Goal: Task Accomplishment & Management: Complete application form

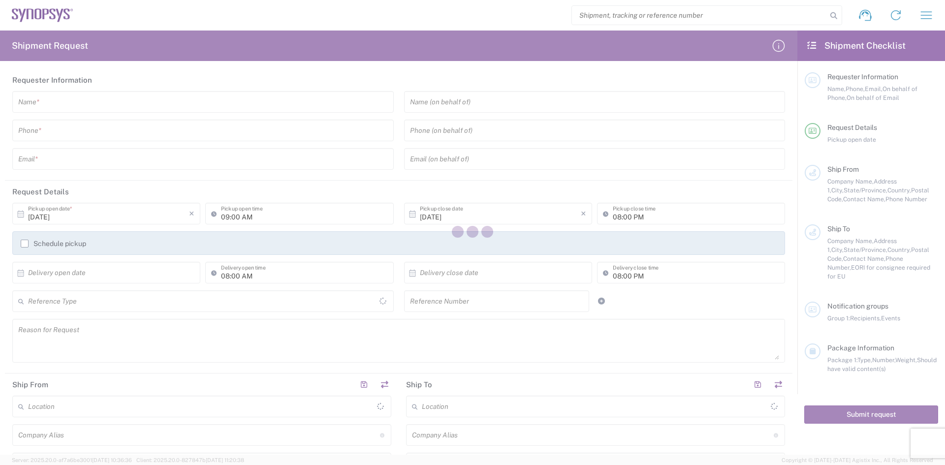
type input "[GEOGRAPHIC_DATA]"
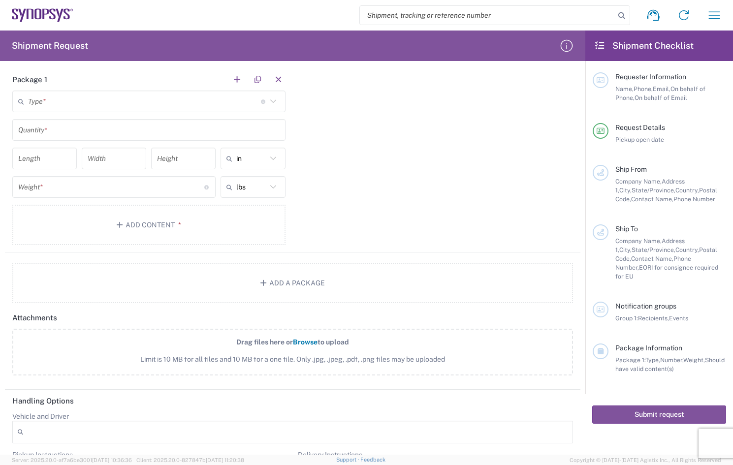
scroll to position [882, 0]
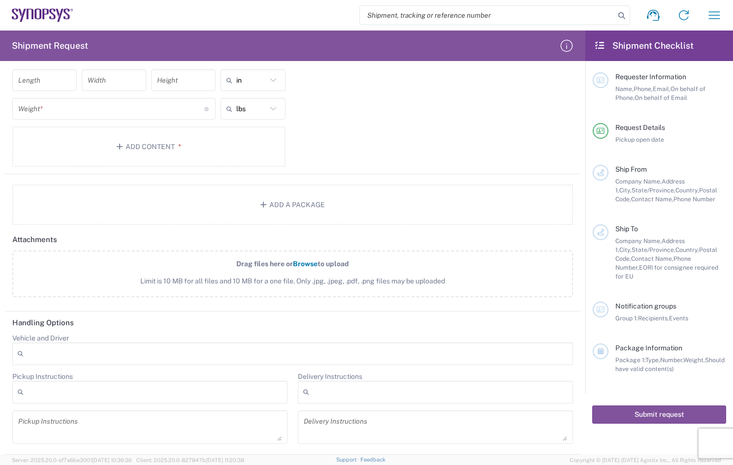
click at [82, 303] on div "Drag files here or Browse to upload Limit is 10 MB for all files and 10 MB for …" at bounding box center [292, 279] width 571 height 57
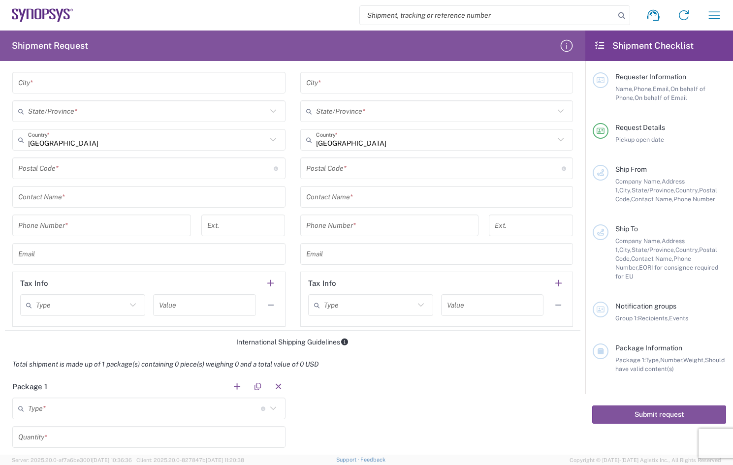
scroll to position [488, 0]
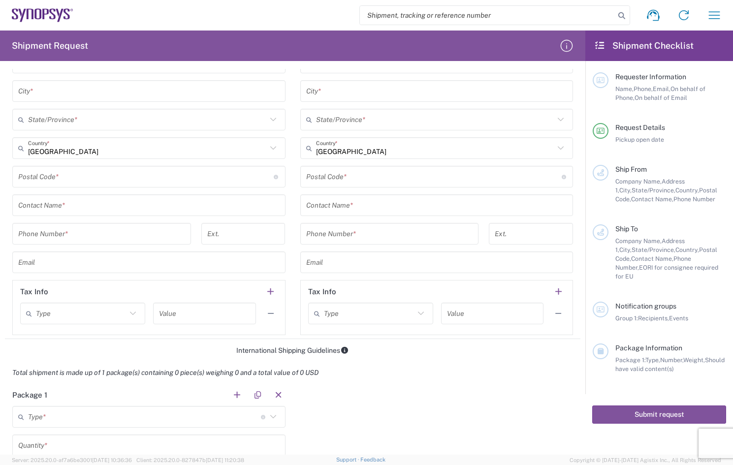
click at [345, 311] on input "text" at bounding box center [369, 313] width 91 height 17
click at [325, 352] on span "EORI" at bounding box center [366, 351] width 122 height 15
type input "EORI"
click at [478, 314] on input "text" at bounding box center [492, 313] width 91 height 17
type input "1234"
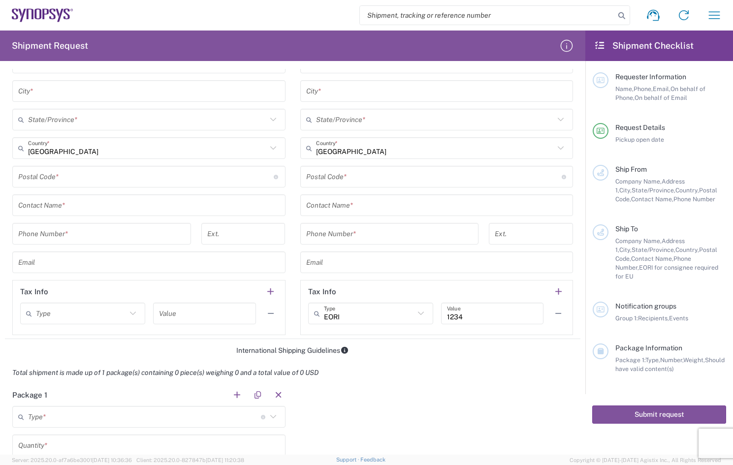
click at [427, 381] on div "Total shipment is made up of 1 package(s) containing 0 piece(s) weighing 0 and …" at bounding box center [293, 373] width 586 height 22
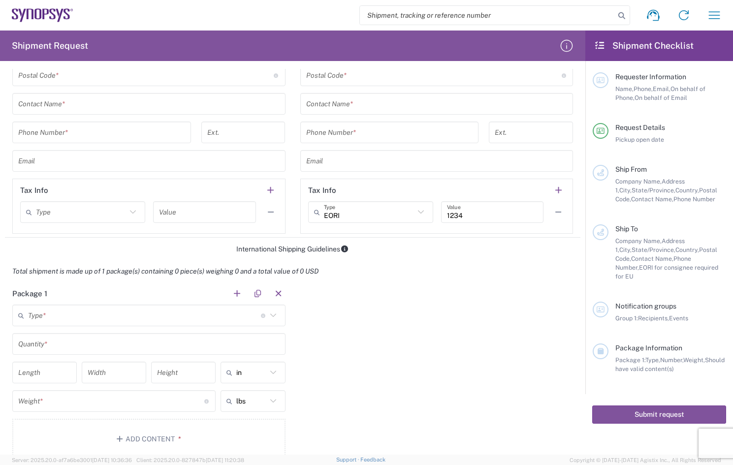
scroll to position [591, 0]
click at [82, 211] on input "text" at bounding box center [81, 211] width 91 height 17
click at [54, 248] on span "EORI" at bounding box center [82, 248] width 122 height 15
type input "EORI"
click at [190, 209] on input "text" at bounding box center [204, 211] width 91 height 17
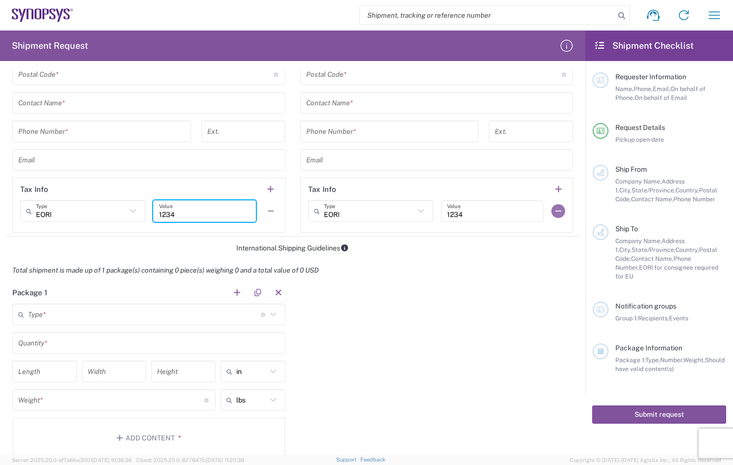
type input "1234"
click at [551, 213] on button "button" at bounding box center [558, 211] width 14 height 14
click at [457, 309] on div "Package 1 Type * Material used to package goods Bale(s) Basket(s) Bolt(s) Bottl…" at bounding box center [292, 374] width 575 height 184
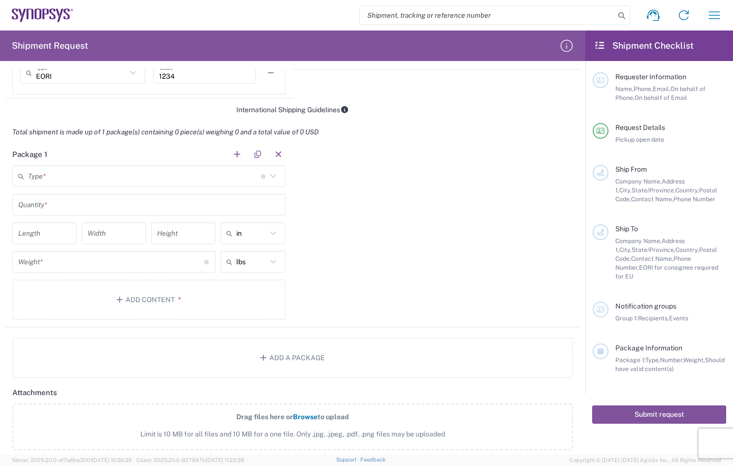
scroll to position [587, 0]
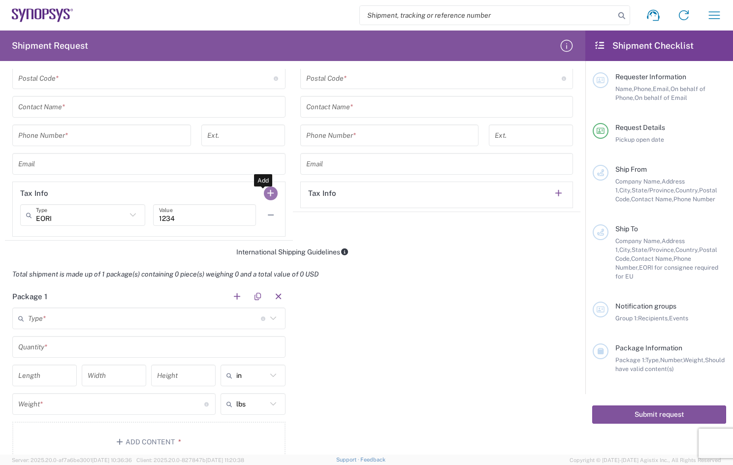
click at [267, 192] on button "button" at bounding box center [271, 194] width 14 height 14
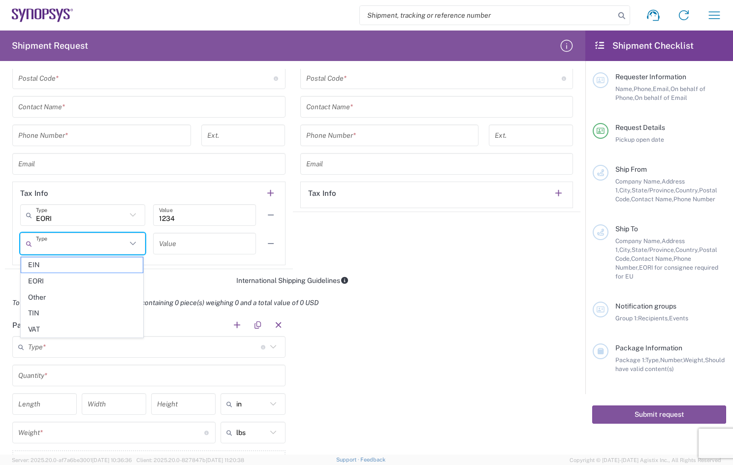
click at [81, 246] on input "text" at bounding box center [81, 243] width 91 height 17
click at [47, 295] on span "Other" at bounding box center [82, 297] width 122 height 15
type input "Other"
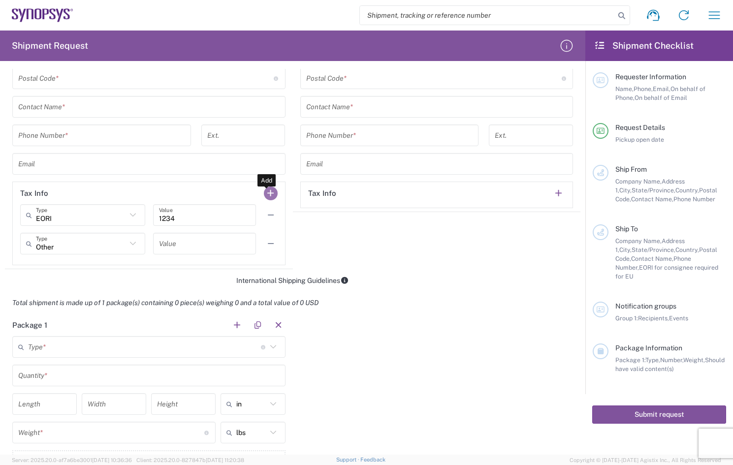
click at [269, 190] on button "button" at bounding box center [271, 194] width 14 height 14
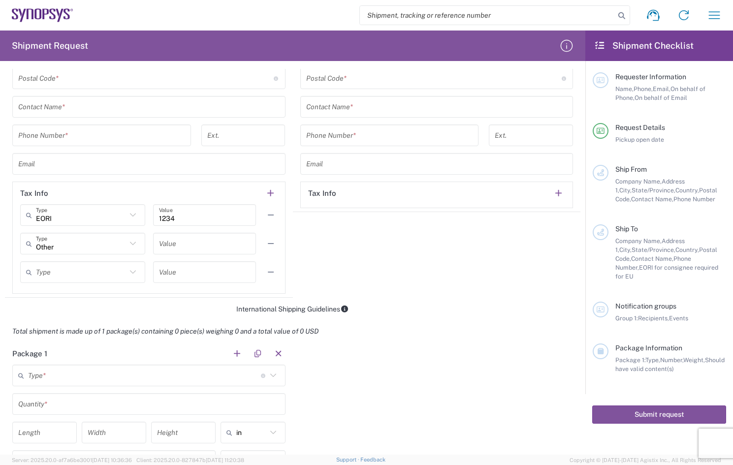
click at [45, 268] on input "text" at bounding box center [81, 272] width 91 height 17
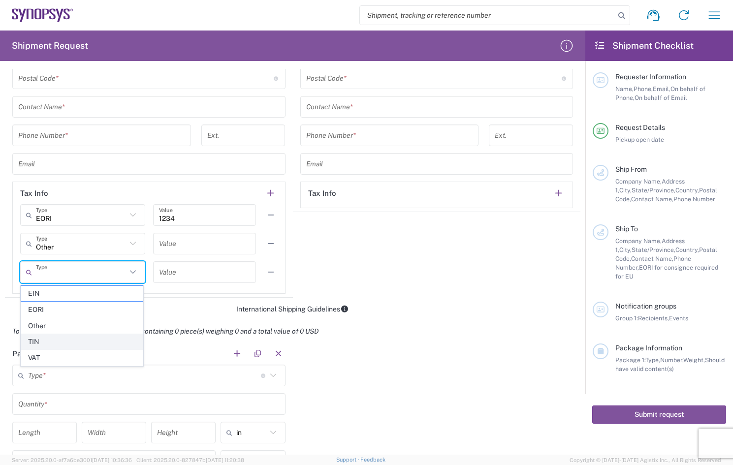
click at [46, 341] on span "TIN" at bounding box center [82, 341] width 122 height 15
type input "TIN"
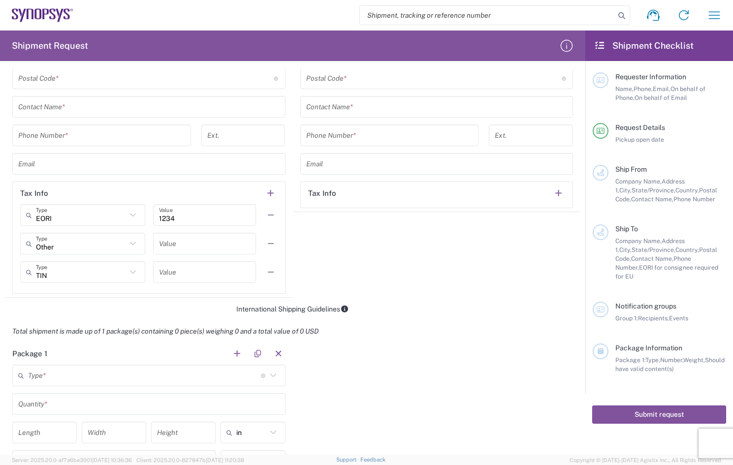
click at [450, 311] on div "International Shipping Guidelines" at bounding box center [292, 309] width 575 height 9
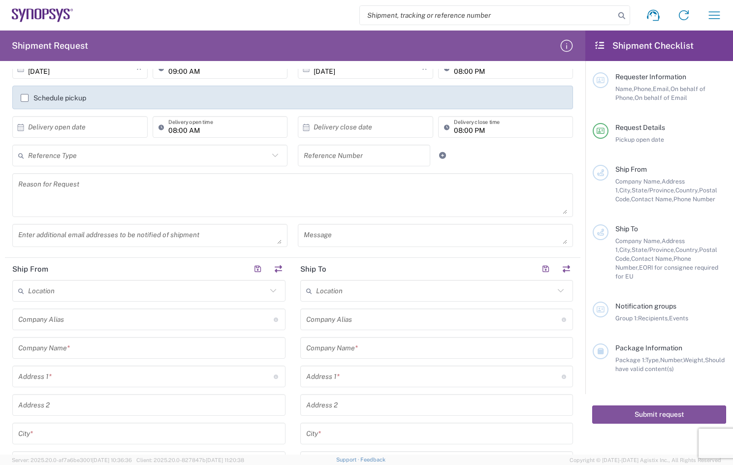
scroll to position [0, 0]
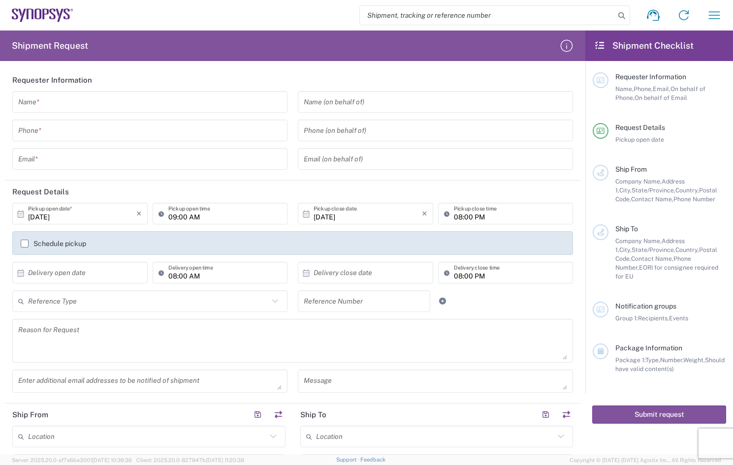
click at [75, 106] on input "text" at bounding box center [149, 102] width 263 height 17
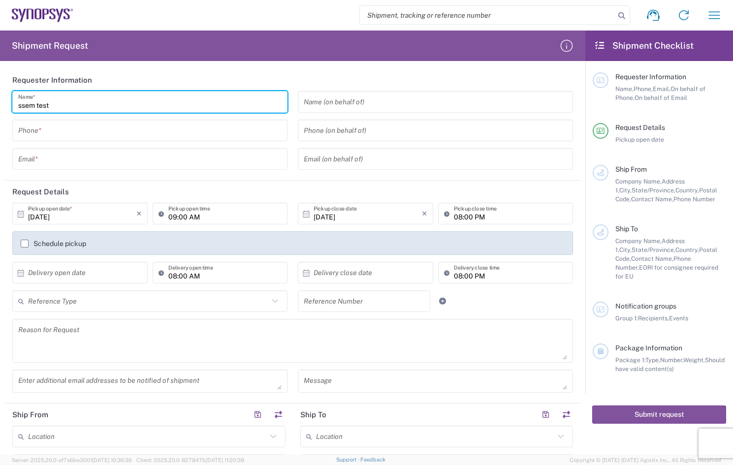
type input "ssem test"
click at [79, 132] on input "tel" at bounding box center [149, 130] width 263 height 17
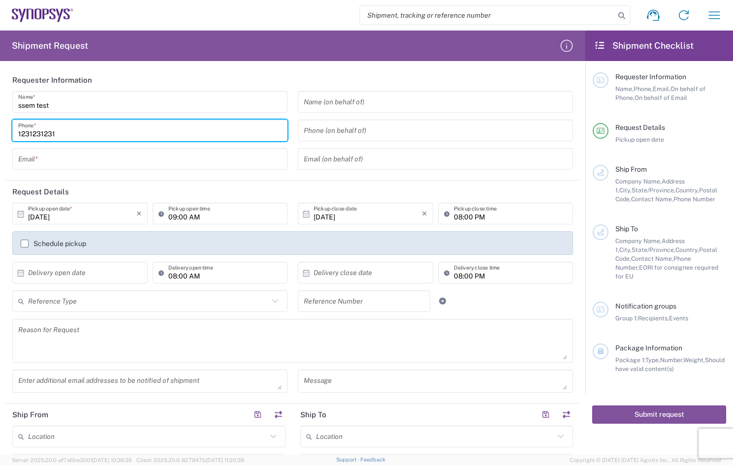
type input "1231231231"
click at [76, 151] on input "text" at bounding box center [149, 159] width 263 height 17
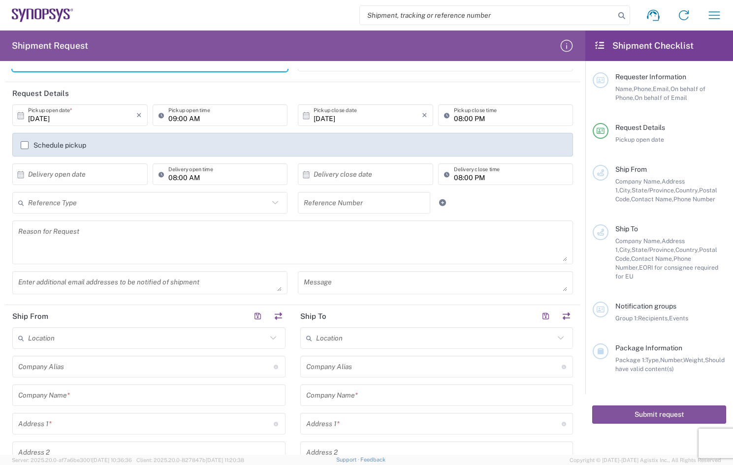
scroll to position [197, 0]
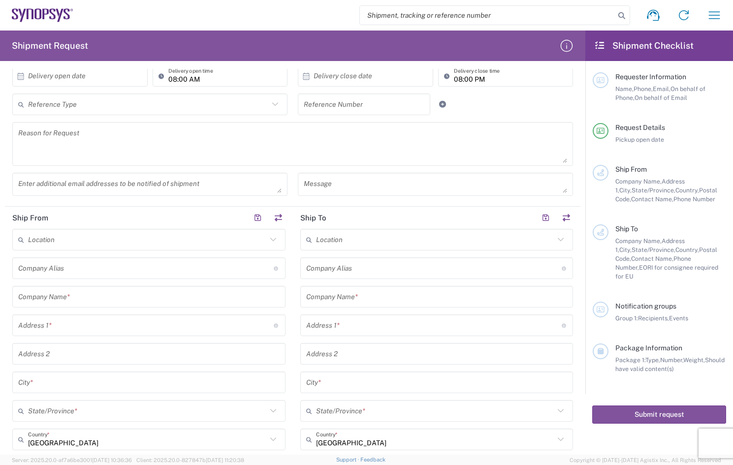
type input "ssem@mail.com"
click at [96, 239] on input "text" at bounding box center [147, 239] width 239 height 17
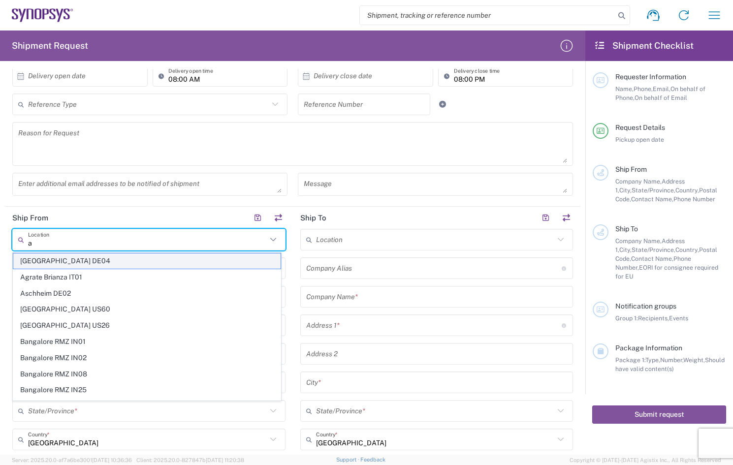
click at [61, 255] on span "[GEOGRAPHIC_DATA] DE04" at bounding box center [146, 260] width 267 height 15
type input "[GEOGRAPHIC_DATA] DE04"
type input "Synopsys GmbH"
type input "[STREET_ADDRESS]"
type input "[GEOGRAPHIC_DATA]"
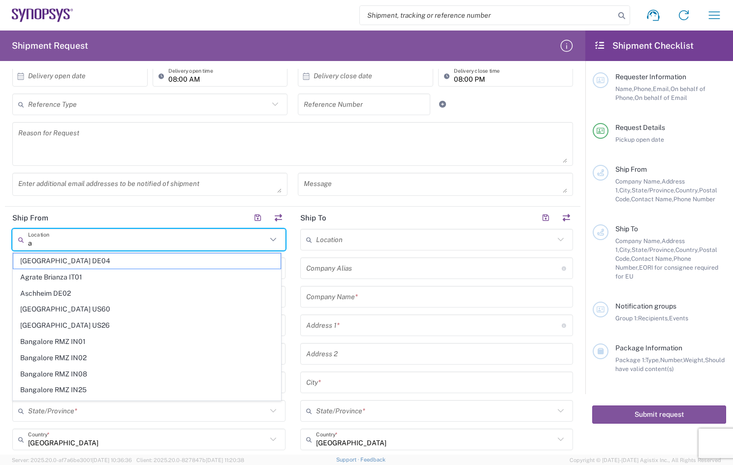
type input "[GEOGRAPHIC_DATA]"
type input "52072"
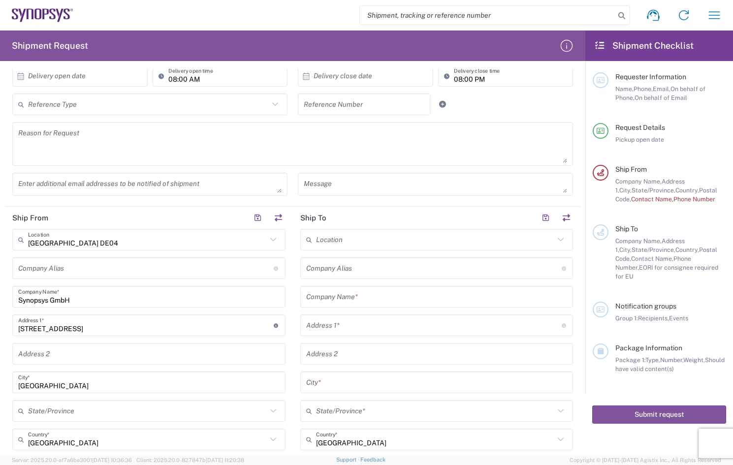
click at [385, 236] on input "text" at bounding box center [435, 239] width 239 height 17
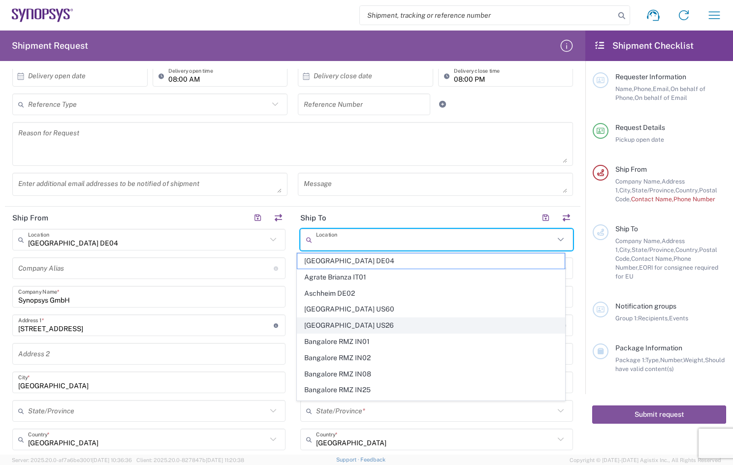
click at [340, 324] on span "[GEOGRAPHIC_DATA] US26" at bounding box center [430, 325] width 267 height 15
type input "[GEOGRAPHIC_DATA] US26"
type input "Synopsys Inc"
type input "1301 S Mopac Expy"
type input "[STREET_ADDRESS]"
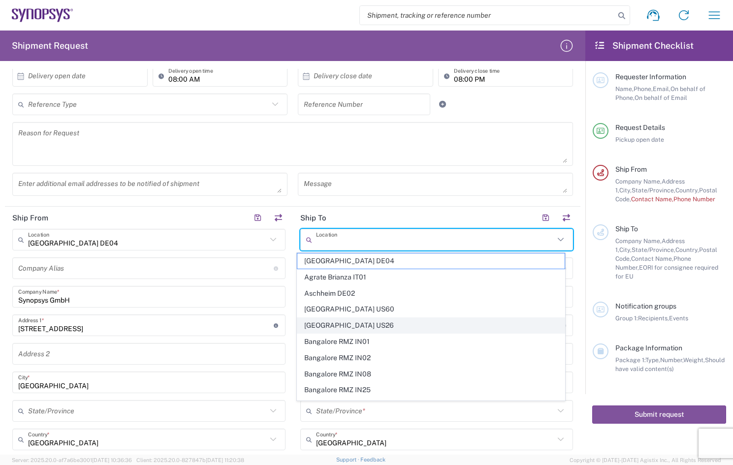
type input "Austin"
type input "[US_STATE]"
type input "78746"
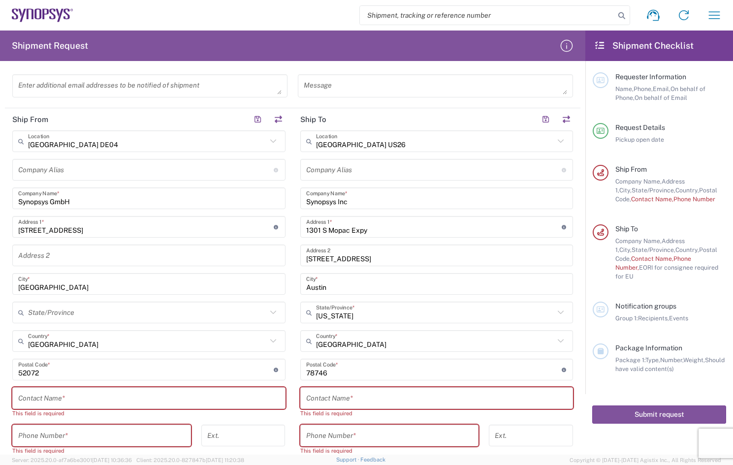
scroll to position [394, 0]
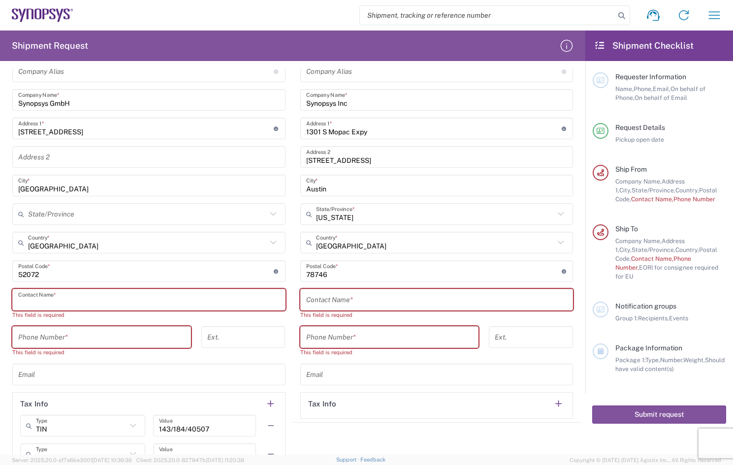
click at [103, 302] on input "text" at bounding box center [148, 299] width 261 height 17
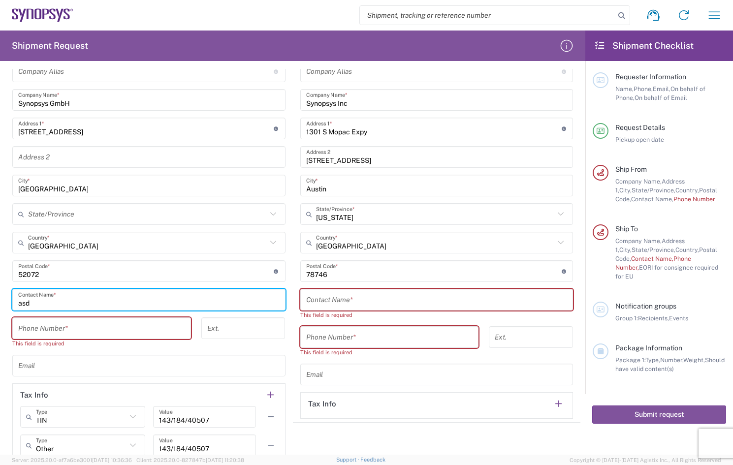
type input "asd"
click at [338, 294] on input "text" at bounding box center [436, 299] width 261 height 17
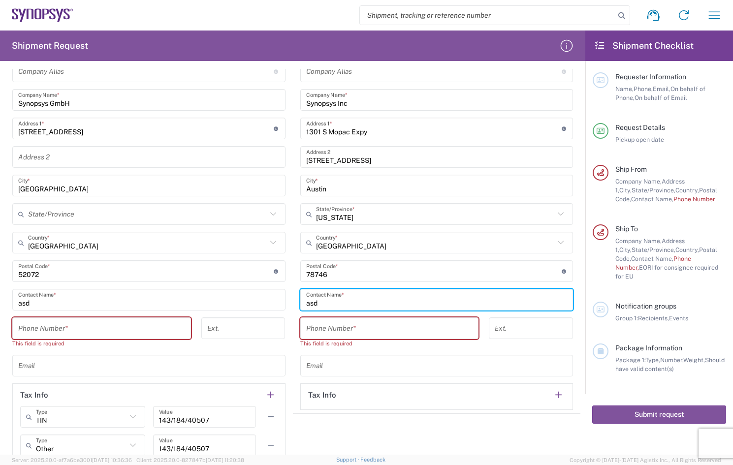
type input "asd"
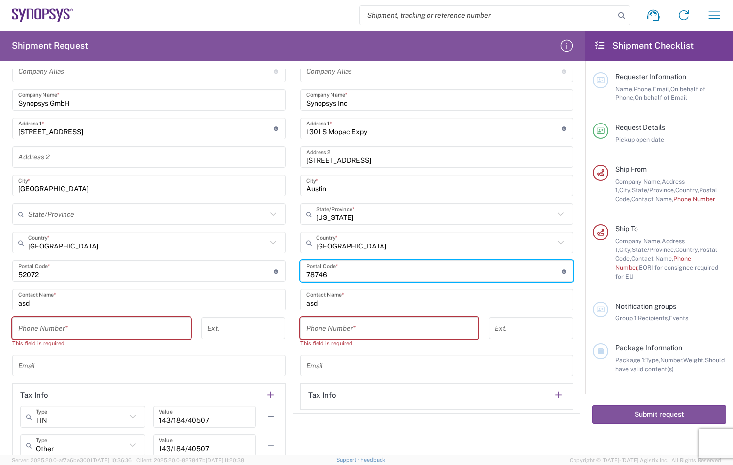
drag, startPoint x: 335, startPoint y: 275, endPoint x: 267, endPoint y: 277, distance: 67.5
click at [269, 276] on div "Ship From Aachen DE04 Location Aachen DE04 Agrate Brianza IT01 Aschheim DE02 At…" at bounding box center [292, 255] width 575 height 490
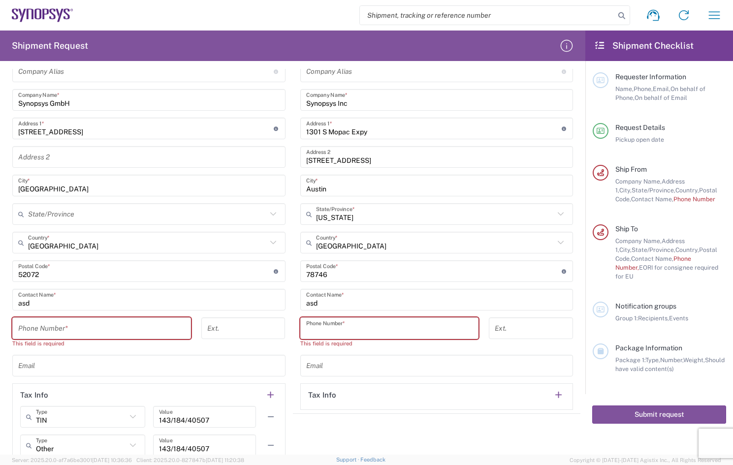
drag, startPoint x: 363, startPoint y: 326, endPoint x: 355, endPoint y: 326, distance: 8.4
click at [363, 326] on input "tel" at bounding box center [389, 328] width 167 height 17
paste input "78746"
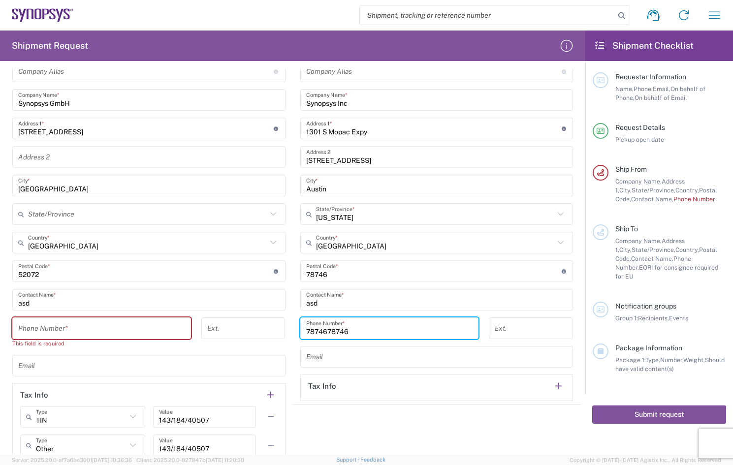
type input "7874678746"
click at [130, 332] on input "tel" at bounding box center [101, 328] width 167 height 17
paste input "78746"
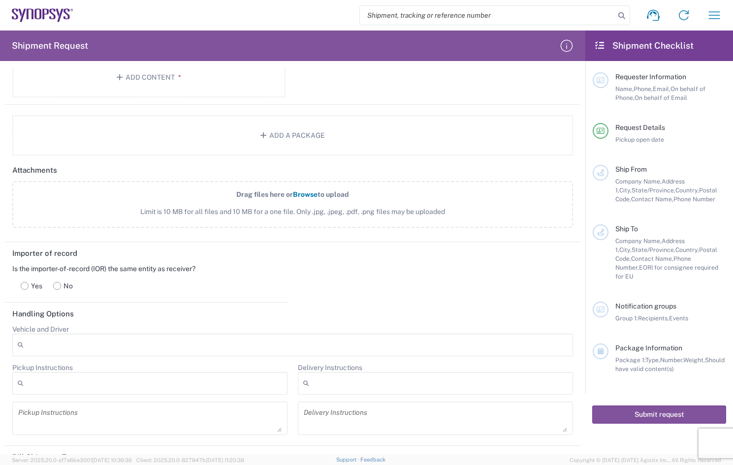
scroll to position [984, 0]
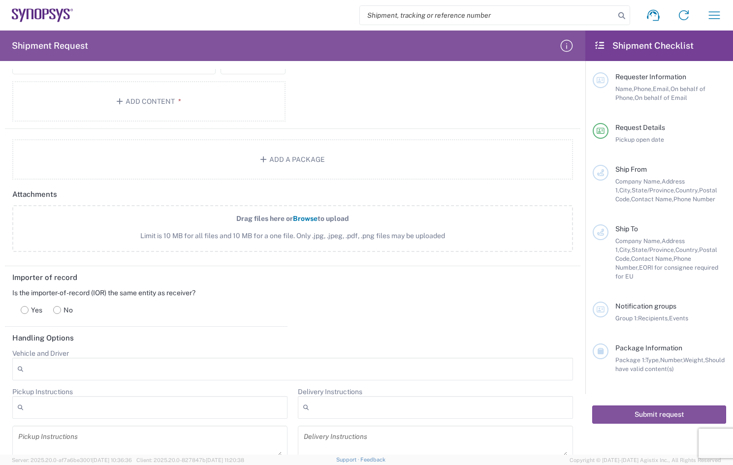
type input "7874678746"
click at [27, 310] on rect at bounding box center [24, 310] width 7 height 7
click at [55, 310] on rect at bounding box center [57, 310] width 7 height 7
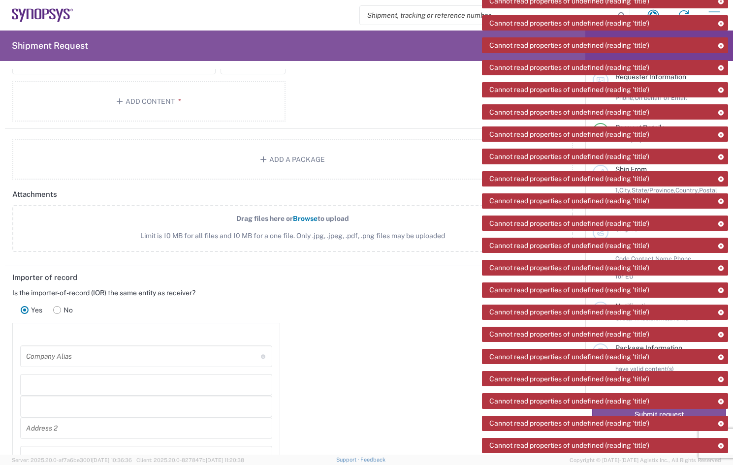
click at [60, 309] on rect at bounding box center [57, 310] width 7 height 7
drag, startPoint x: 366, startPoint y: 303, endPoint x: 325, endPoint y: 273, distance: 51.0
click at [366, 303] on div "Importer of record Is the importer-of-record (IOR) the same entity as receiver?…" at bounding box center [293, 431] width 586 height 331
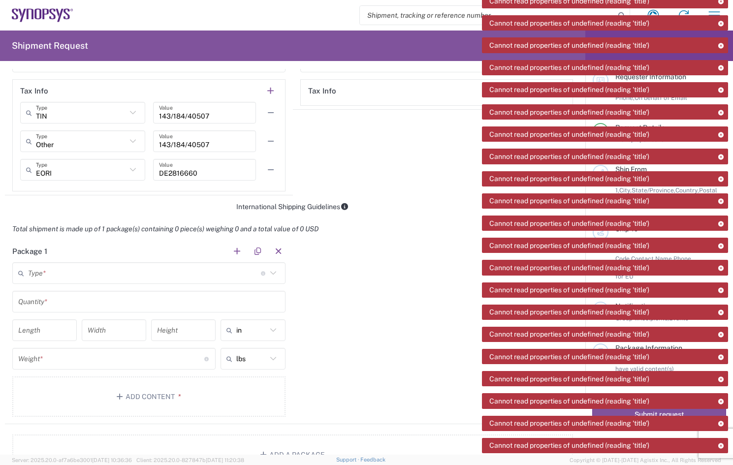
click at [649, 407] on div "Cannot read properties of undefined (reading 'title')" at bounding box center [605, 400] width 246 height 15
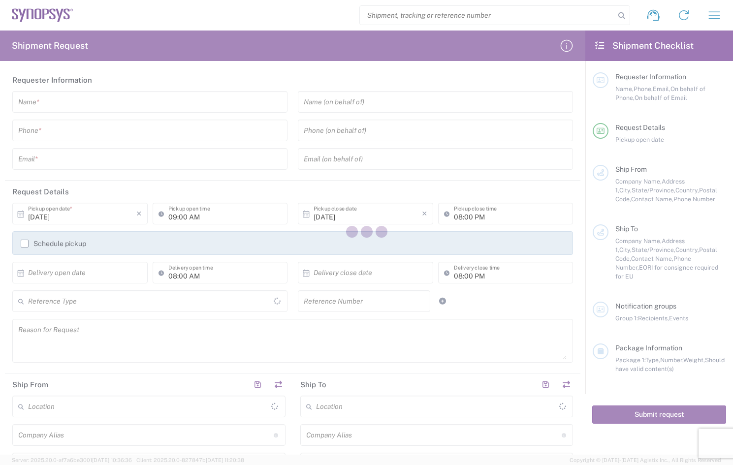
type input "[GEOGRAPHIC_DATA]"
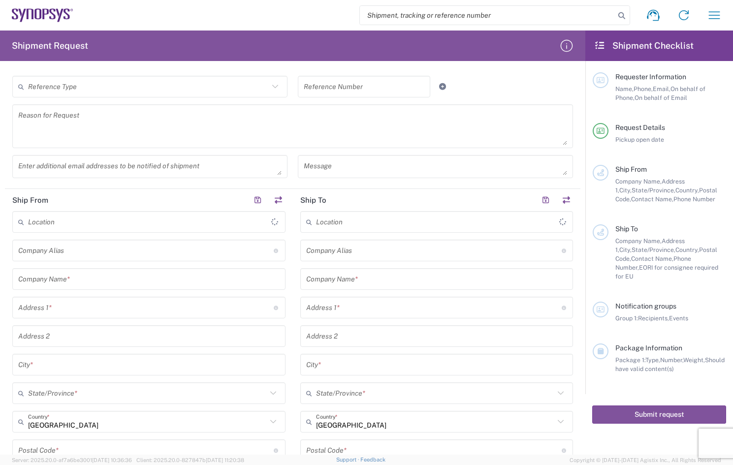
scroll to position [291, 0]
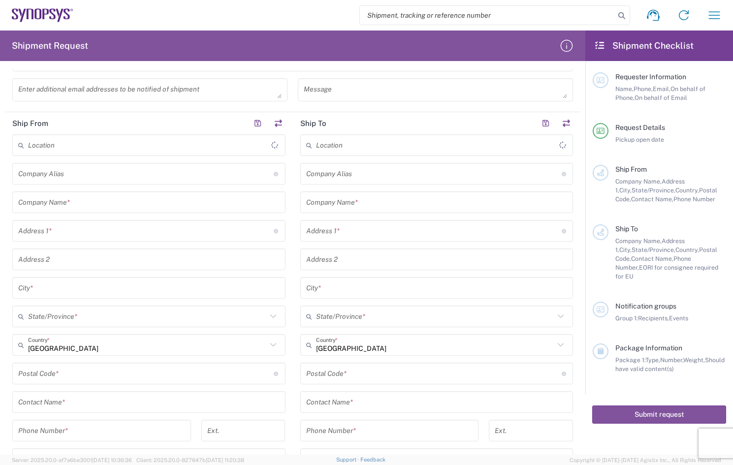
click at [80, 148] on input "text" at bounding box center [149, 145] width 243 height 17
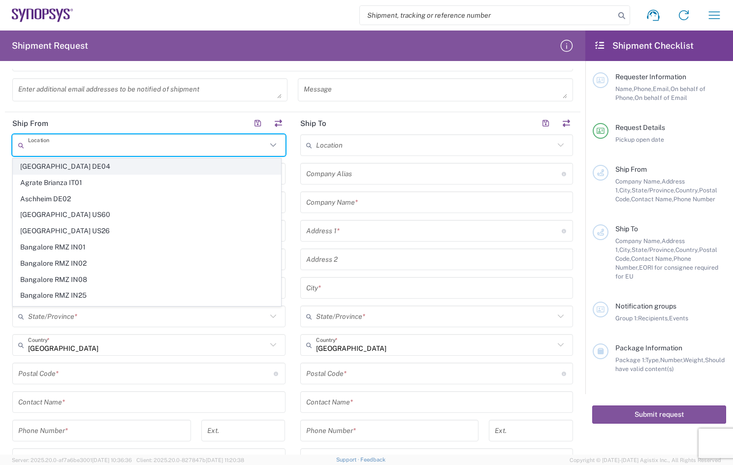
click at [59, 167] on span "[GEOGRAPHIC_DATA] DE04" at bounding box center [146, 166] width 267 height 15
type input "[GEOGRAPHIC_DATA] DE04"
type input "Synopsys GmbH"
type input "[STREET_ADDRESS]"
type input "[GEOGRAPHIC_DATA]"
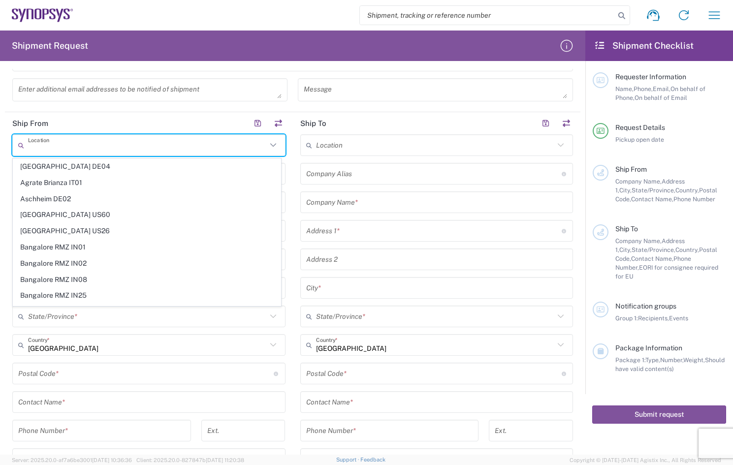
type input "[GEOGRAPHIC_DATA]"
type input "52072"
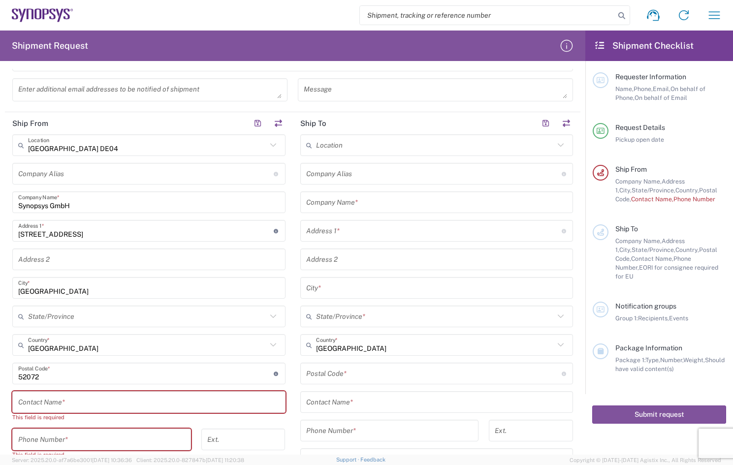
click at [395, 150] on input "text" at bounding box center [435, 145] width 239 height 17
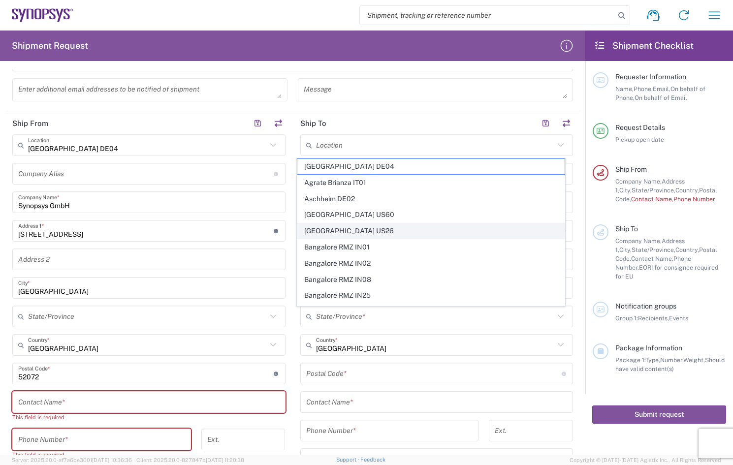
click at [345, 226] on span "[GEOGRAPHIC_DATA] US26" at bounding box center [430, 230] width 267 height 15
type input "[GEOGRAPHIC_DATA] US26"
type input "Synopsys Inc"
type input "1301 S Mopac Expy"
type input "[STREET_ADDRESS]"
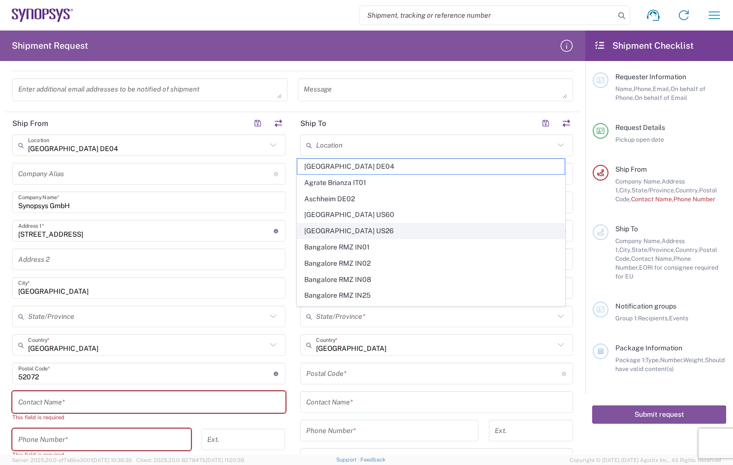
type input "Austin"
type input "[US_STATE]"
type input "78746"
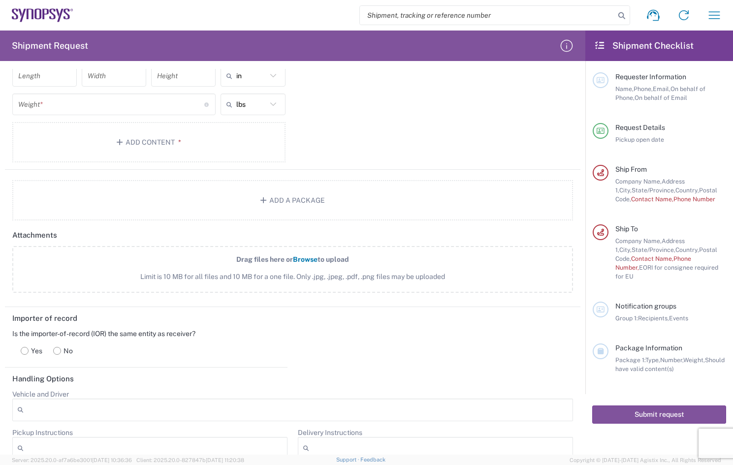
scroll to position [981, 0]
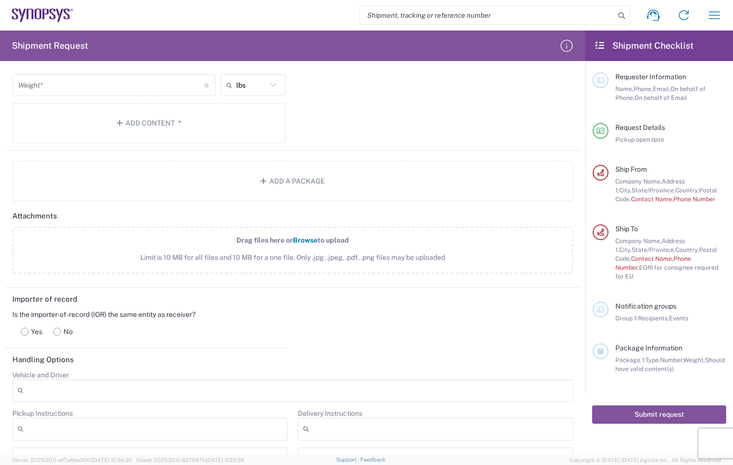
click at [27, 332] on rect at bounding box center [24, 331] width 7 height 7
click at [649, 410] on button "Submit request" at bounding box center [659, 415] width 134 height 18
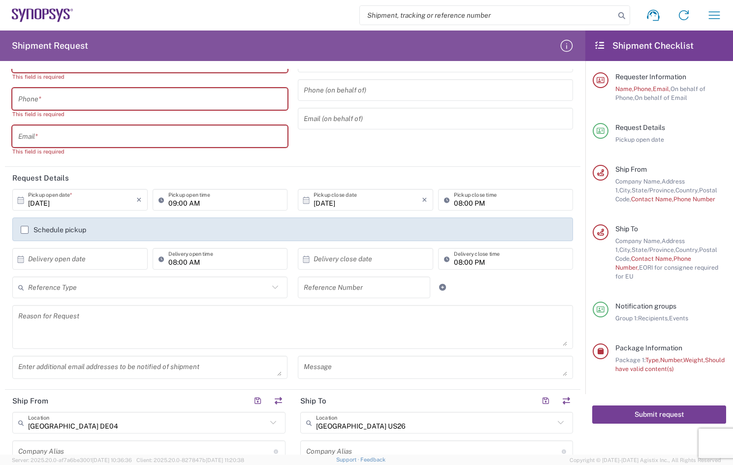
scroll to position [0, 0]
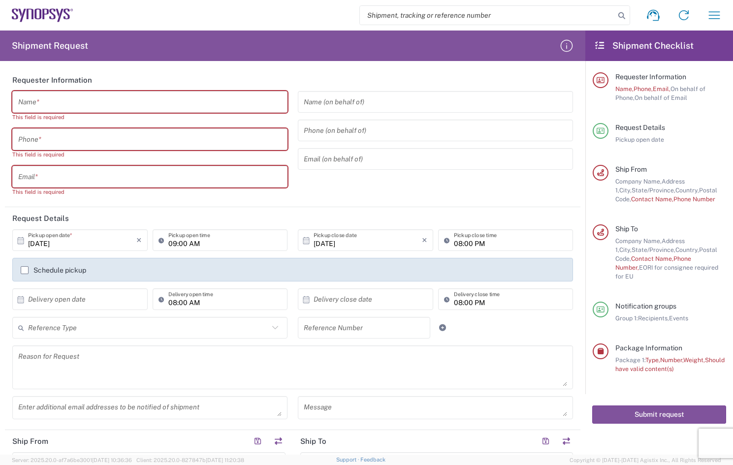
click at [214, 101] on input "text" at bounding box center [149, 102] width 263 height 17
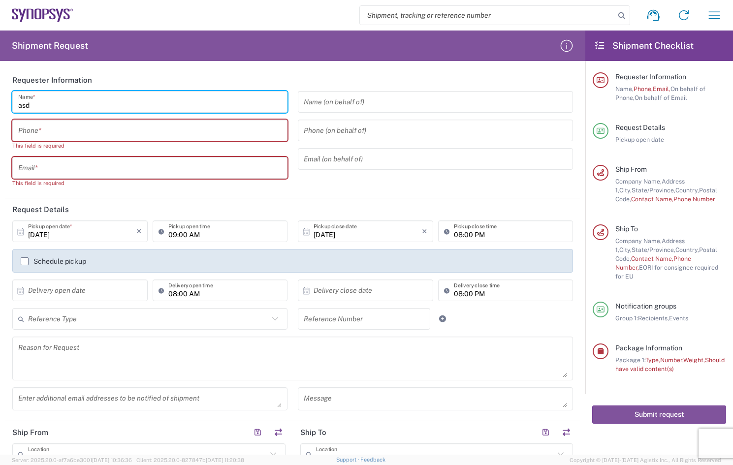
type input "asd"
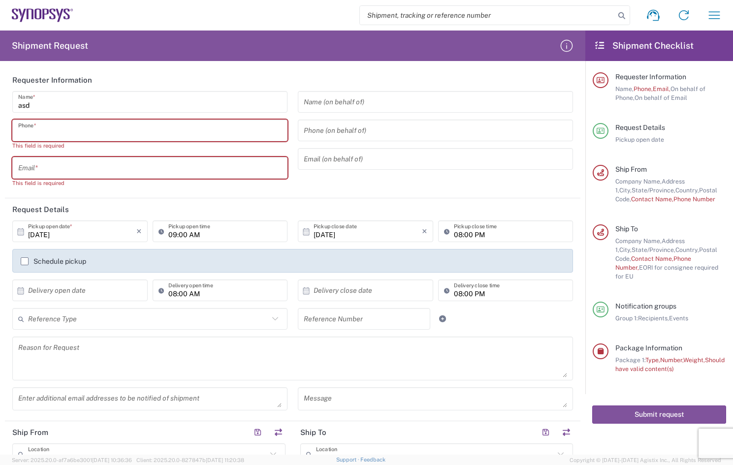
click at [97, 134] on input "tel" at bounding box center [149, 130] width 263 height 17
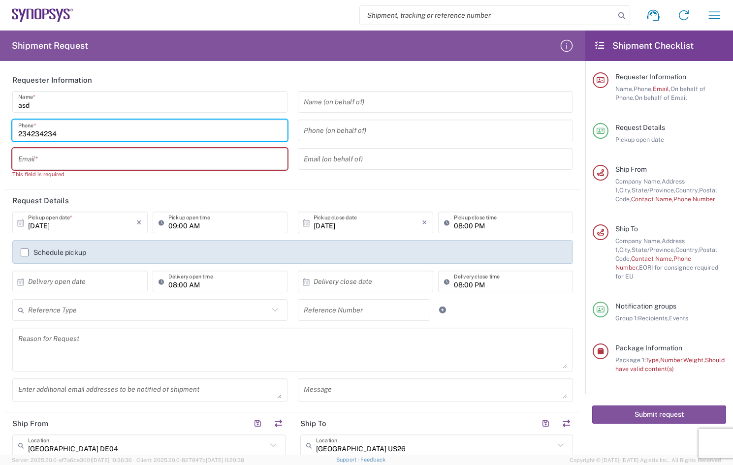
type input "234234234"
click at [83, 164] on input "text" at bounding box center [149, 159] width 263 height 17
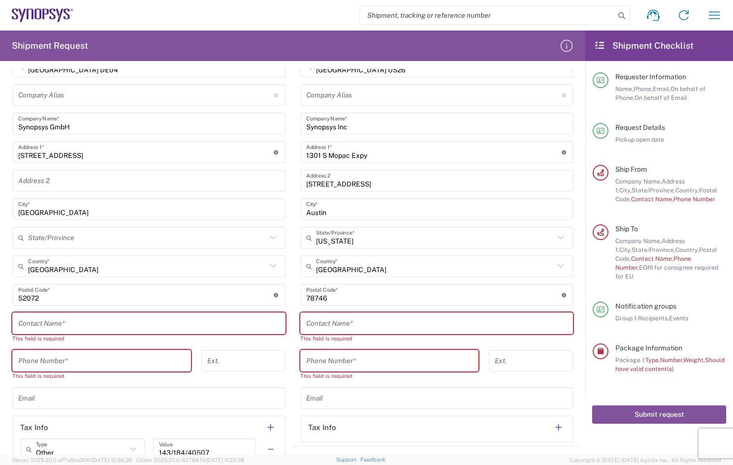
scroll to position [394, 0]
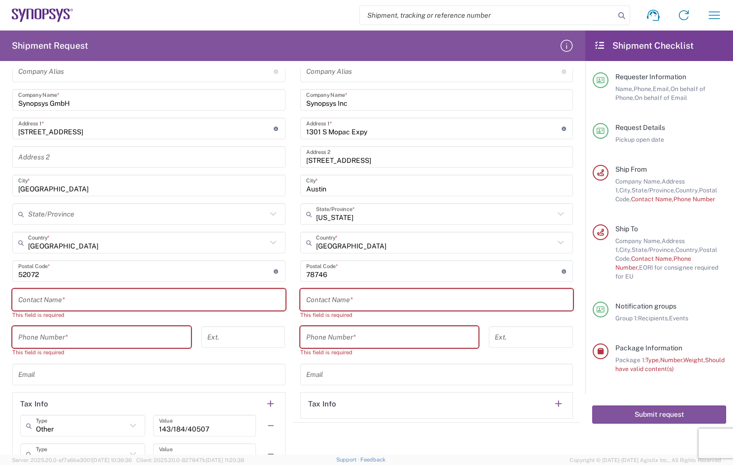
type input "[EMAIL_ADDRESS][DOMAIN_NAME]"
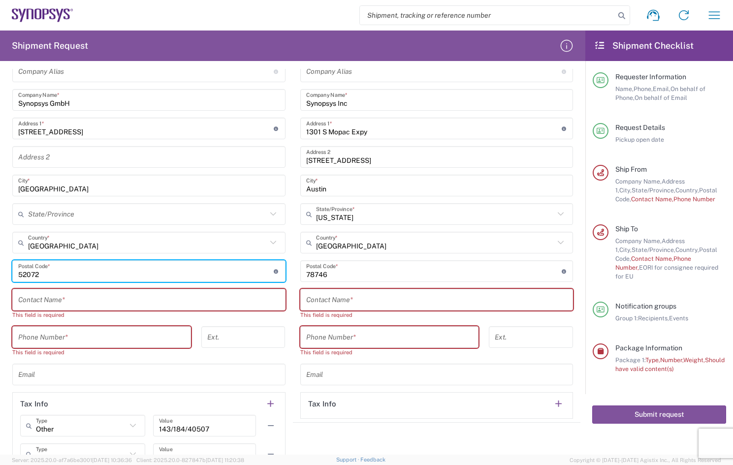
drag, startPoint x: 49, startPoint y: 274, endPoint x: 0, endPoint y: 283, distance: 50.0
click at [0, 283] on form "Requester Information asd Name * [PHONE_NUMBER] Phone * [EMAIL_ADDRESS][DOMAIN_…" at bounding box center [292, 262] width 585 height 386
click at [61, 335] on input "tel" at bounding box center [101, 337] width 167 height 17
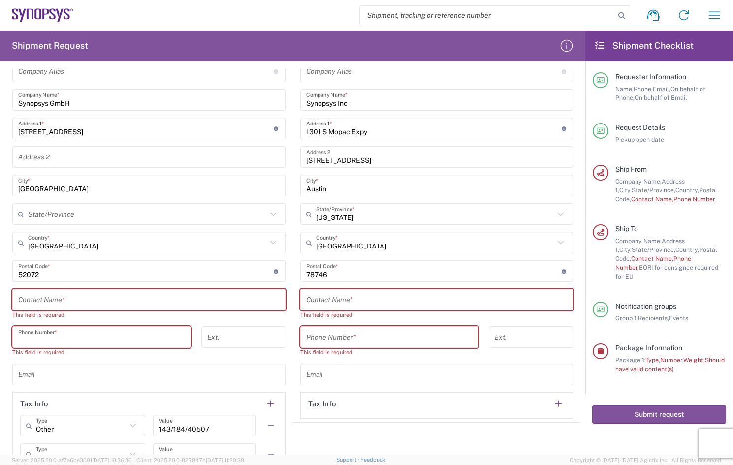
paste input "52072"
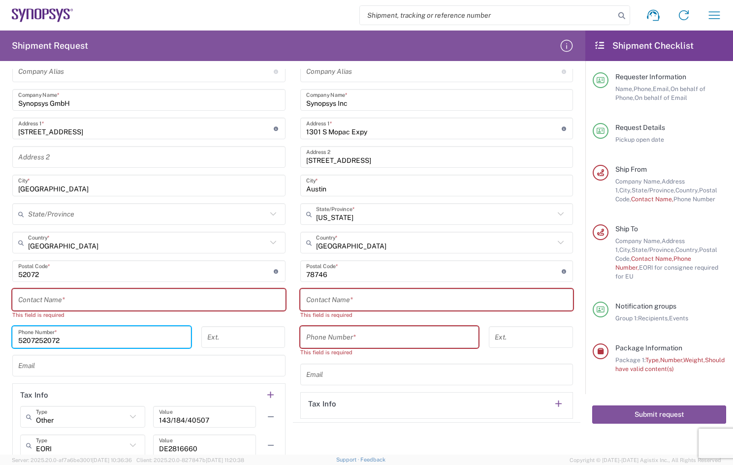
type input "5207252072"
click at [358, 337] on input "tel" at bounding box center [389, 337] width 167 height 17
paste input "52072"
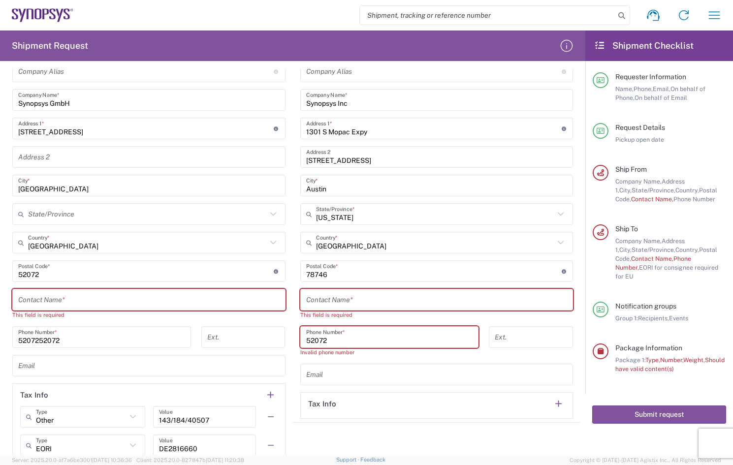
paste input "52072"
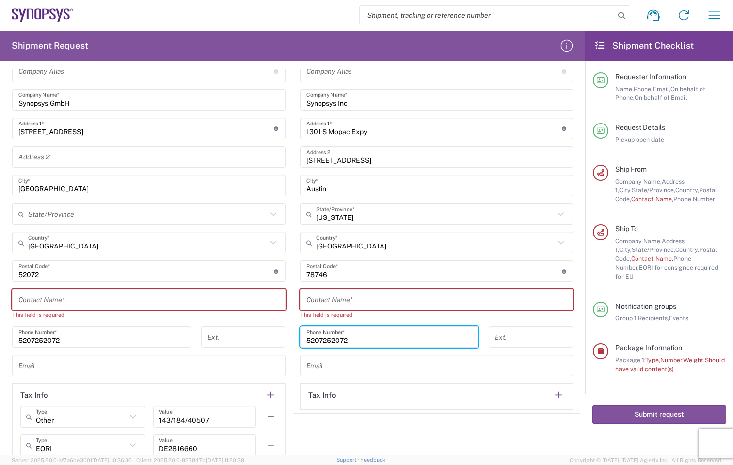
type input "5207252072"
click at [338, 299] on input "text" at bounding box center [436, 299] width 261 height 17
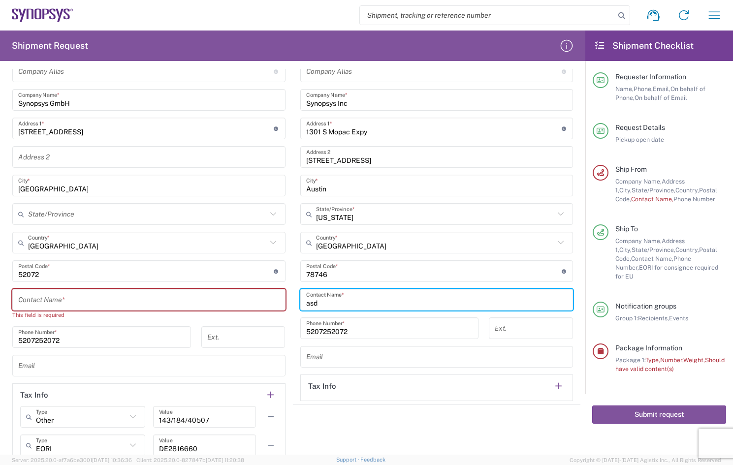
type input "asd"
click at [181, 303] on input "text" at bounding box center [148, 299] width 261 height 17
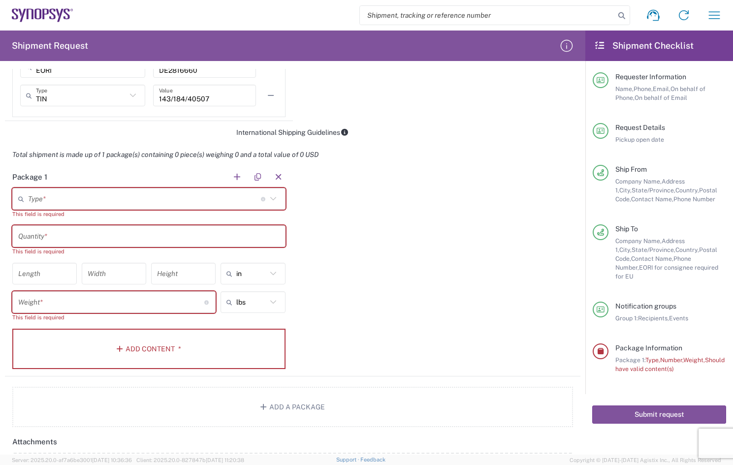
scroll to position [788, 0]
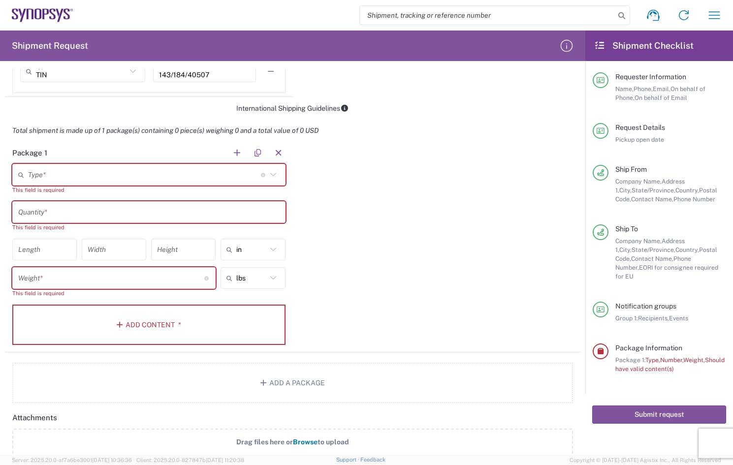
type input "asd"
click at [74, 171] on input "text" at bounding box center [144, 174] width 233 height 17
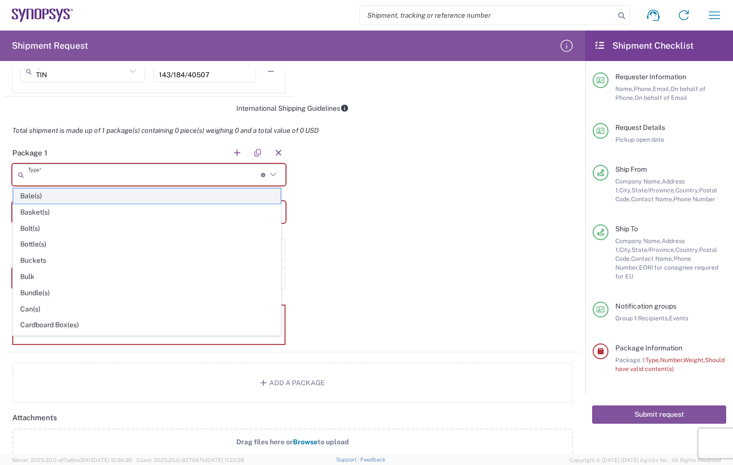
click at [44, 193] on span "Bale(s)" at bounding box center [146, 196] width 267 height 15
type input "Bale(s)"
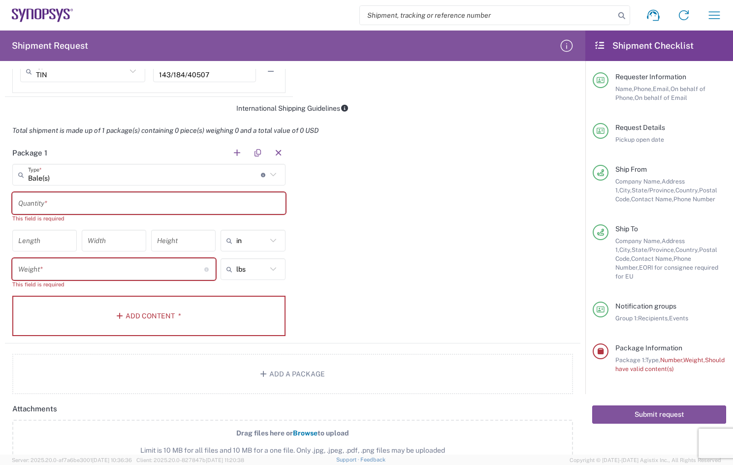
click at [59, 207] on input "text" at bounding box center [148, 203] width 261 height 17
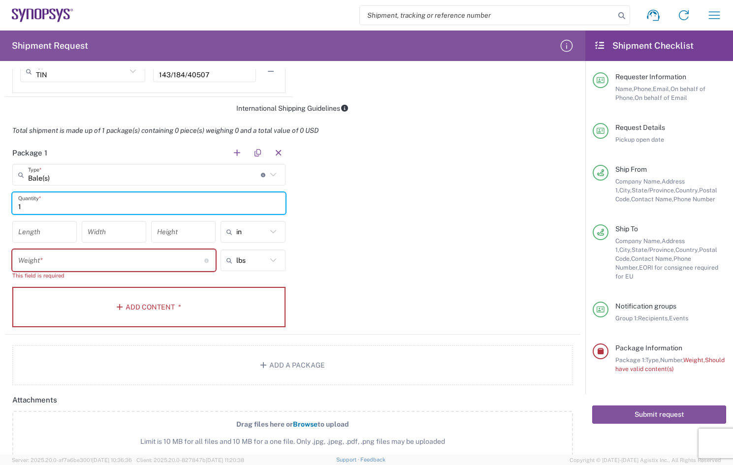
type input "1"
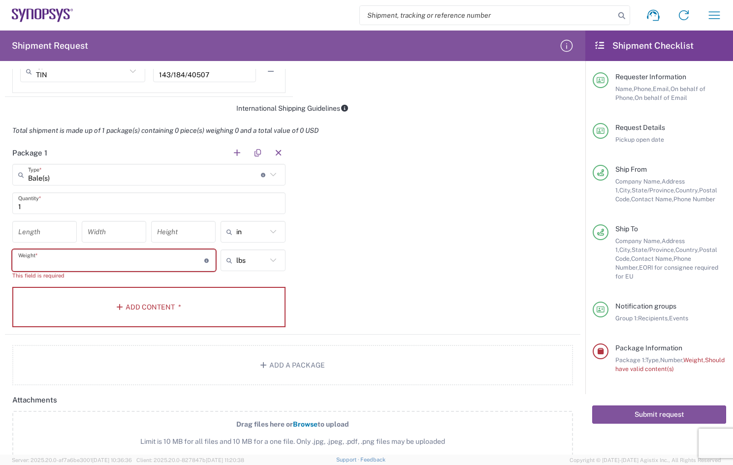
click at [63, 258] on input "number" at bounding box center [111, 260] width 186 height 17
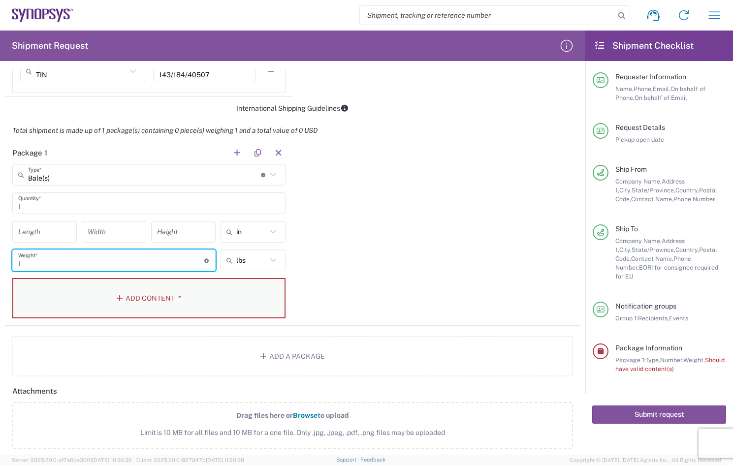
type input "1"
click at [72, 299] on button "Add Content *" at bounding box center [148, 298] width 273 height 40
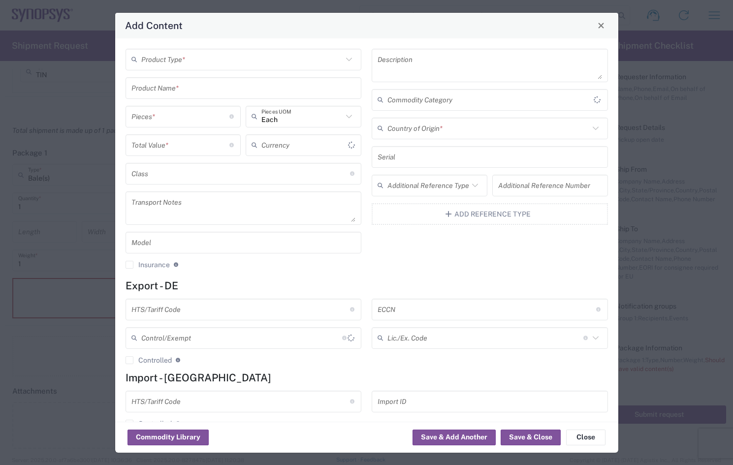
type input "US Dollar"
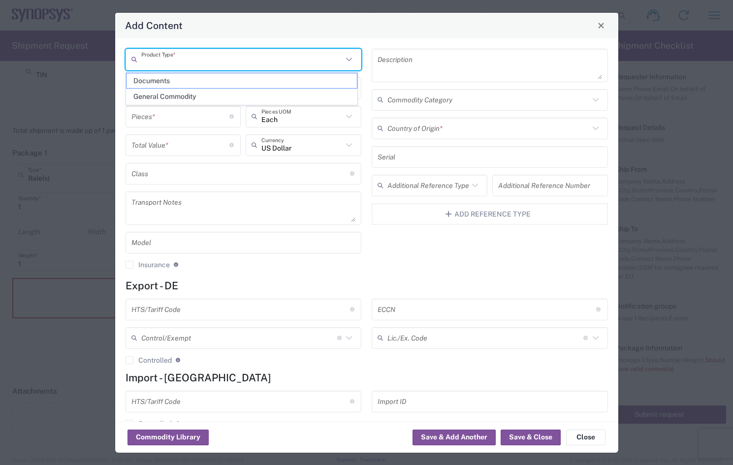
click at [229, 62] on input "text" at bounding box center [242, 59] width 202 height 17
click at [599, 29] on span "Close" at bounding box center [601, 25] width 7 height 7
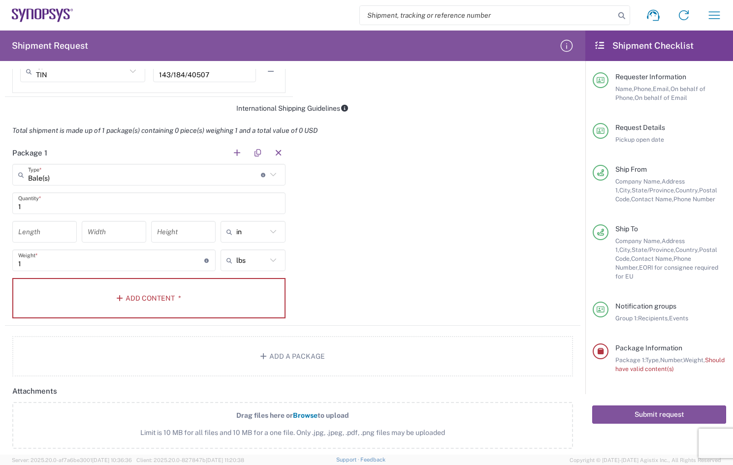
click at [36, 233] on input "number" at bounding box center [44, 231] width 53 height 17
click at [59, 179] on input "Bale(s)" at bounding box center [144, 174] width 233 height 17
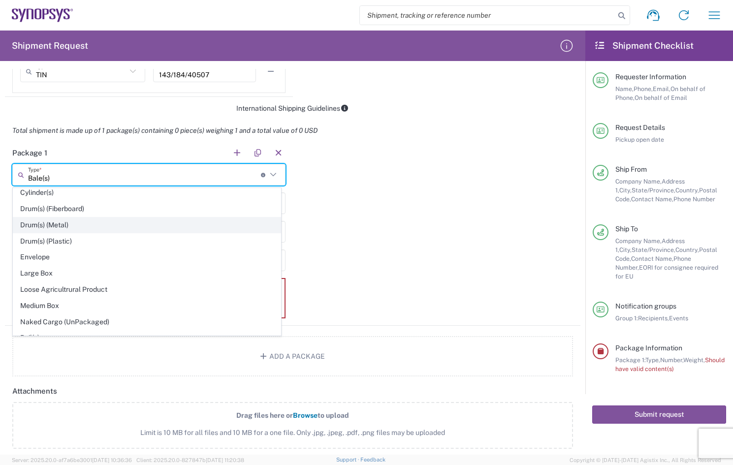
scroll to position [295, 0]
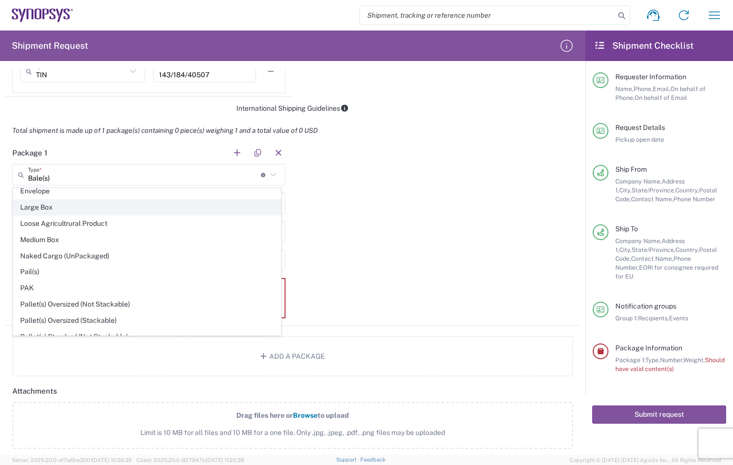
click at [53, 206] on span "Large Box" at bounding box center [146, 207] width 267 height 15
type input "Large Box"
type input "17.5"
type input "12.5"
type input "3"
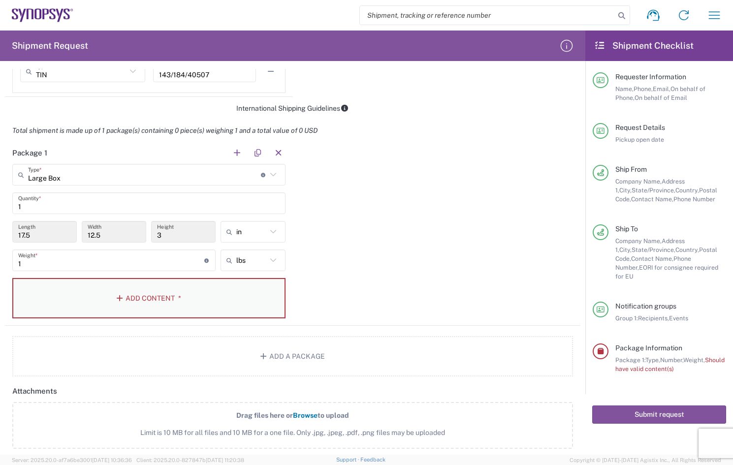
click at [215, 296] on button "Add Content *" at bounding box center [148, 298] width 273 height 40
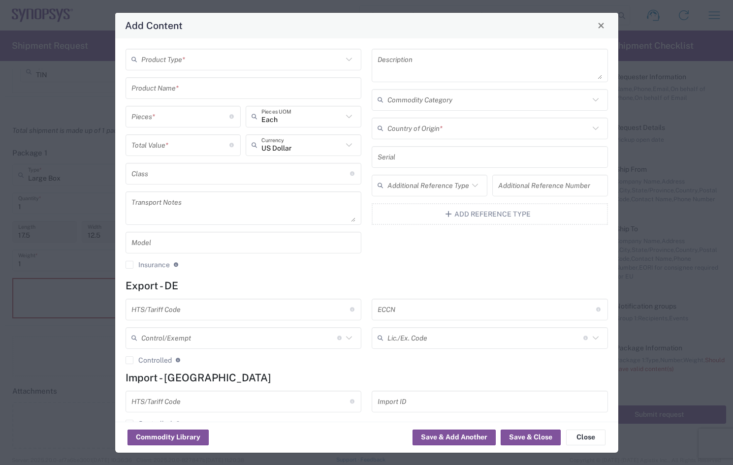
click at [193, 63] on input "text" at bounding box center [242, 59] width 202 height 17
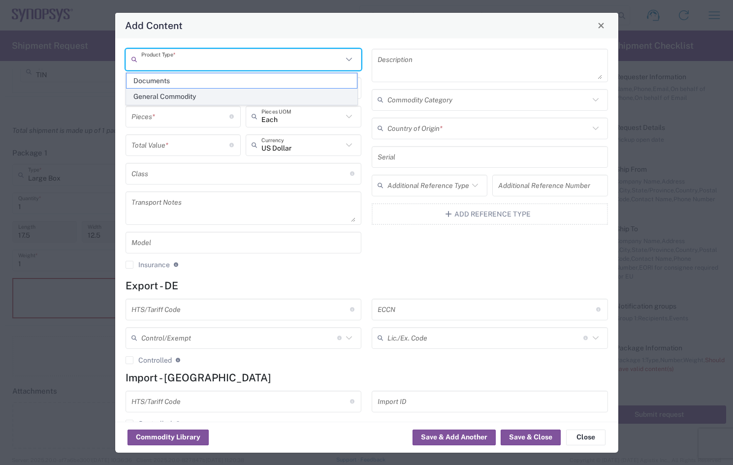
click at [165, 92] on span "General Commodity" at bounding box center [242, 96] width 230 height 15
type input "General Commodity"
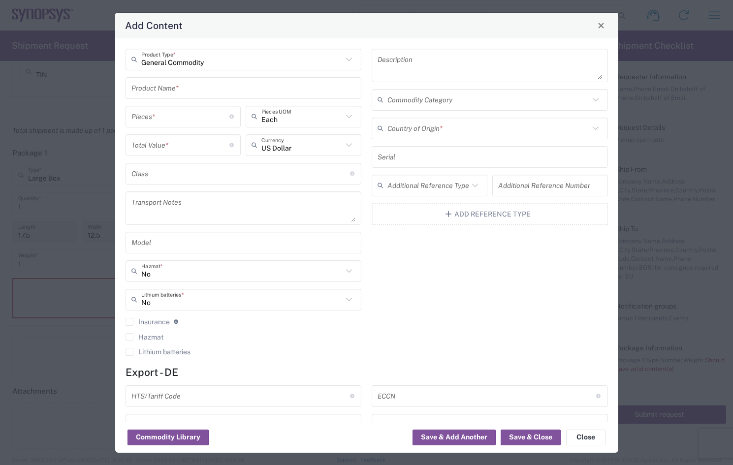
click at [200, 89] on input "text" at bounding box center [243, 87] width 224 height 17
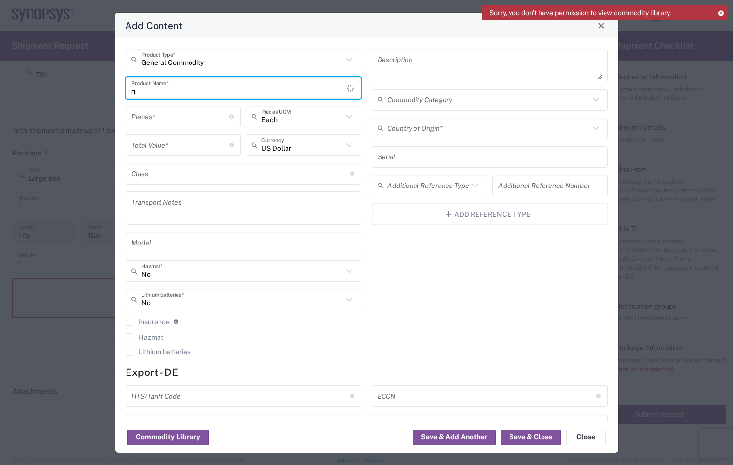
click at [724, 13] on icon at bounding box center [720, 12] width 7 height 5
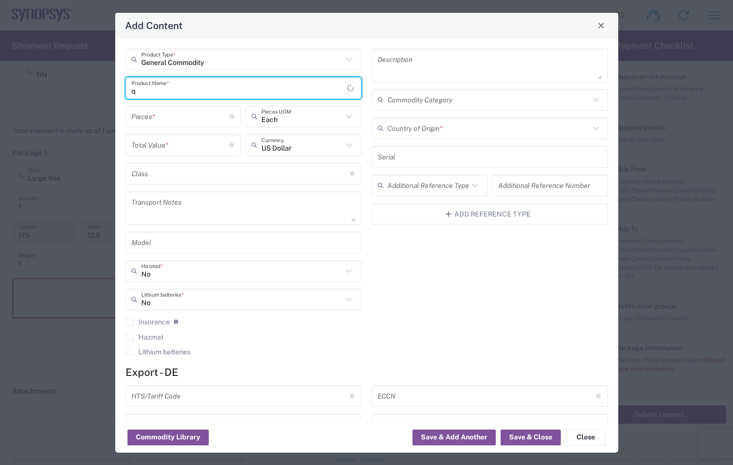
drag, startPoint x: 158, startPoint y: 94, endPoint x: 95, endPoint y: 85, distance: 63.1
click at [91, 86] on div "Add Content General Commodity Product Type * q Product Name * Pieces * Number o…" at bounding box center [366, 232] width 733 height 465
type input "a"
click at [233, 67] on input "General Commodity" at bounding box center [242, 59] width 202 height 17
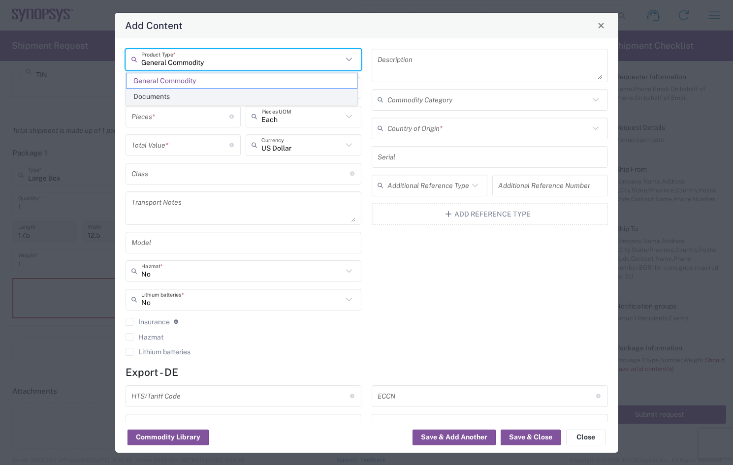
click at [161, 96] on span "Documents" at bounding box center [242, 96] width 230 height 15
type input "Documents"
type input "1"
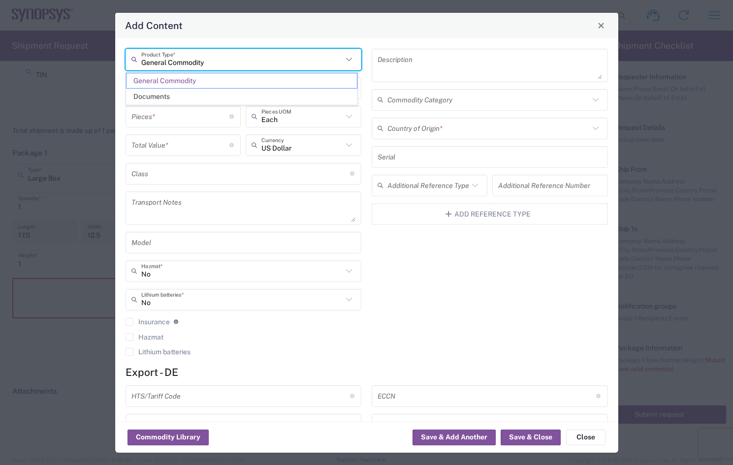
type textarea "Documents"
type input "[GEOGRAPHIC_DATA]"
type input "0000.00.0000"
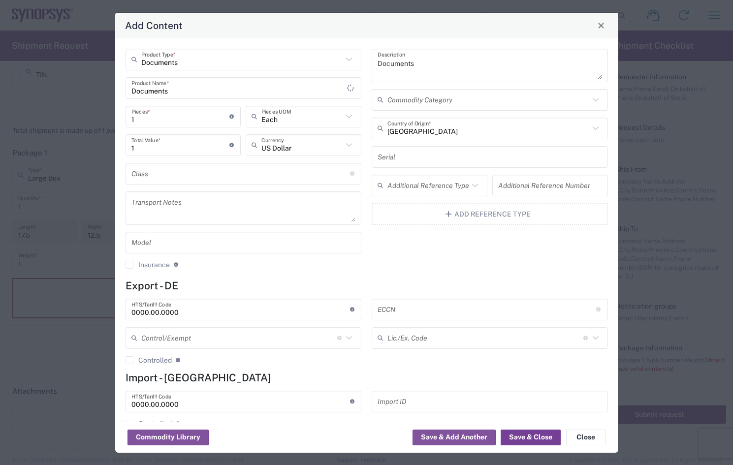
click at [520, 438] on button "Save & Close" at bounding box center [531, 438] width 60 height 16
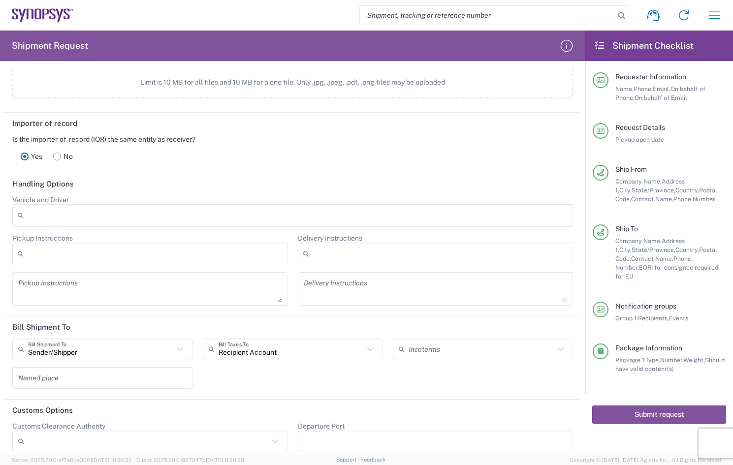
scroll to position [1204, 0]
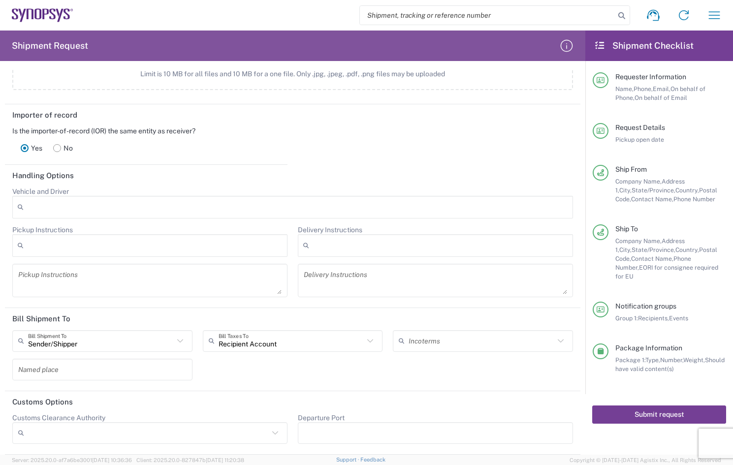
click at [646, 406] on button "Submit request" at bounding box center [659, 415] width 134 height 18
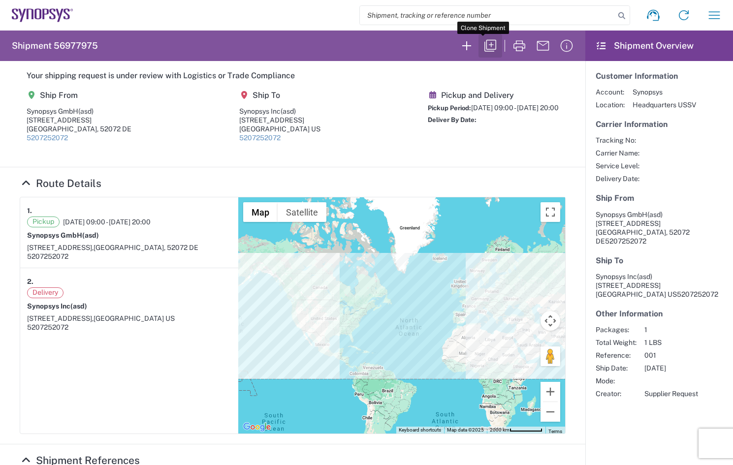
click at [484, 46] on icon "button" at bounding box center [490, 46] width 16 height 16
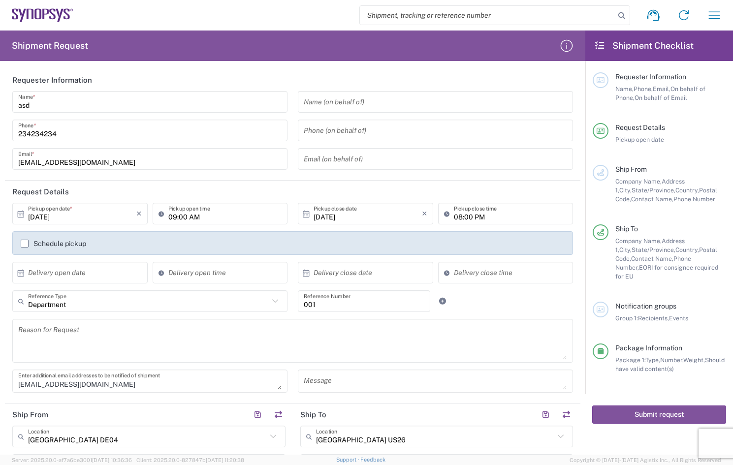
type input "Large Box"
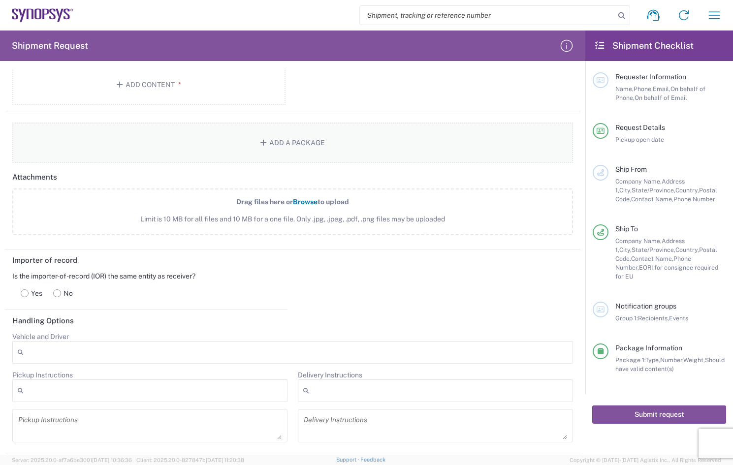
scroll to position [1083, 0]
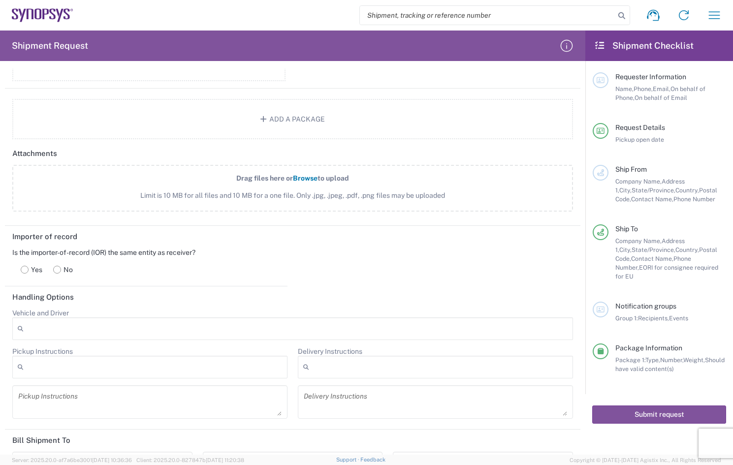
click at [59, 268] on rect at bounding box center [57, 269] width 7 height 7
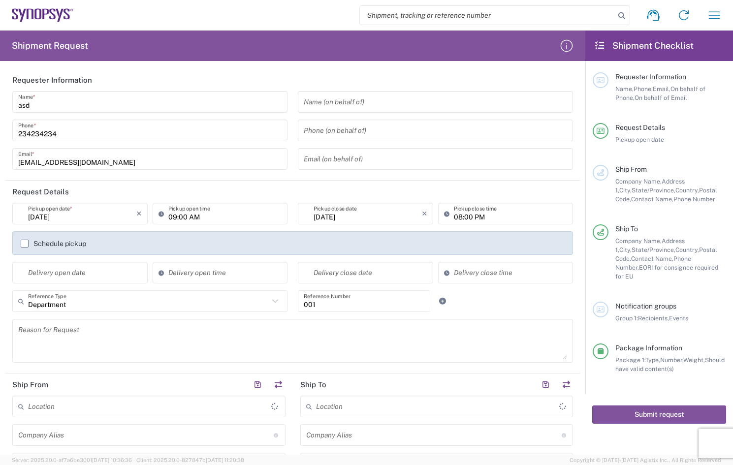
type input "[GEOGRAPHIC_DATA]"
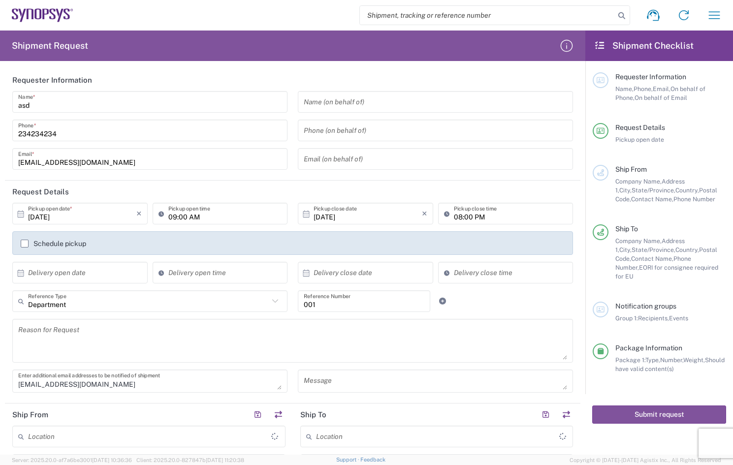
type input "[GEOGRAPHIC_DATA] DE04"
type input "[GEOGRAPHIC_DATA] US26"
